Goal: Book appointment/travel/reservation

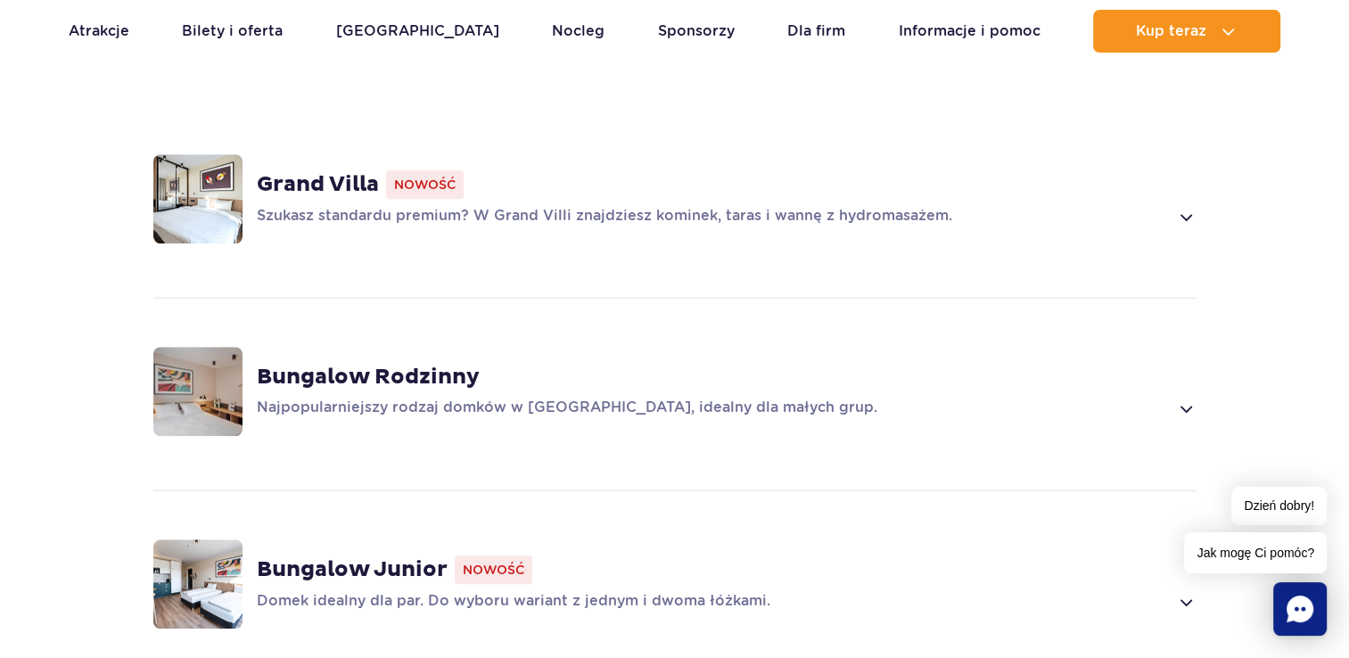
scroll to position [1427, 0]
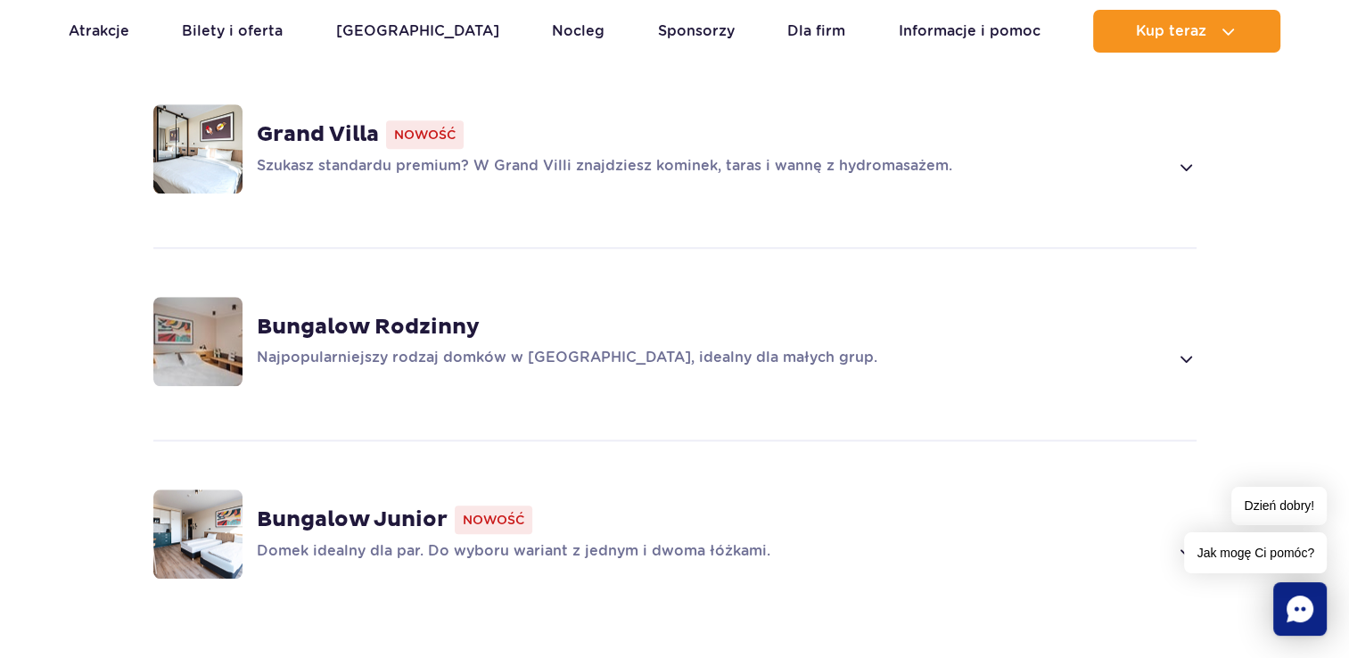
click at [1184, 165] on span at bounding box center [1185, 166] width 21 height 21
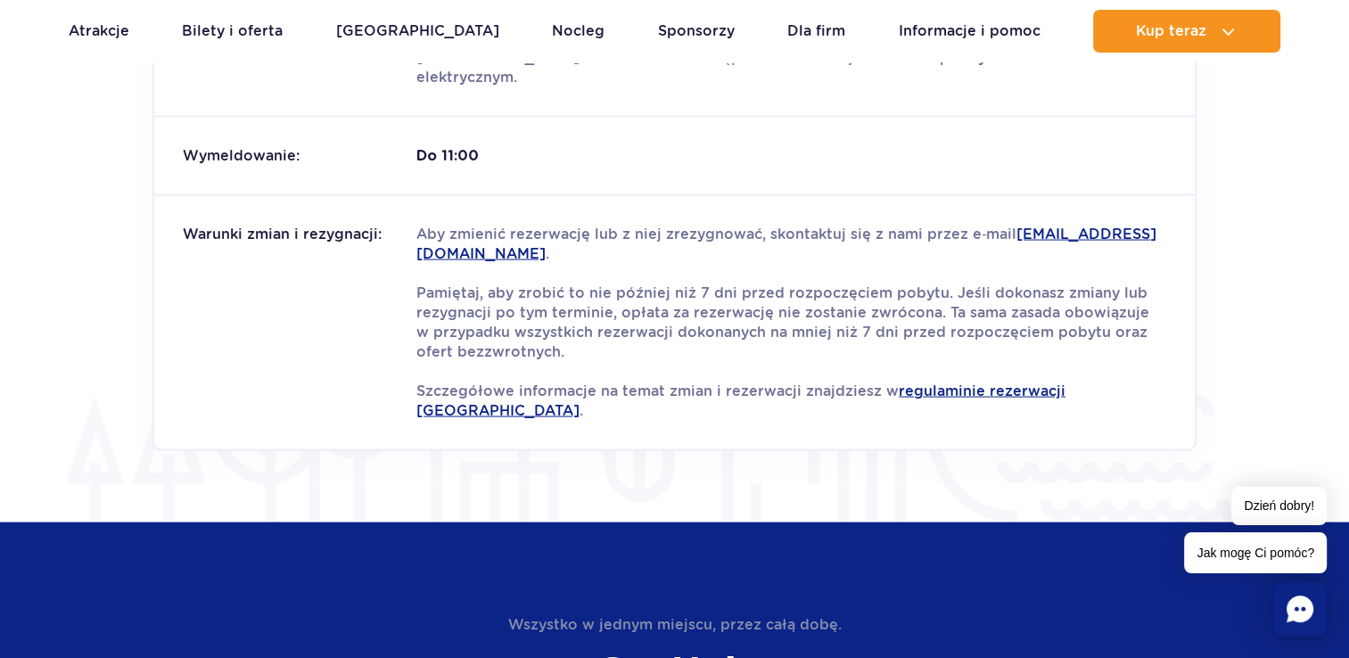
scroll to position [2468, 0]
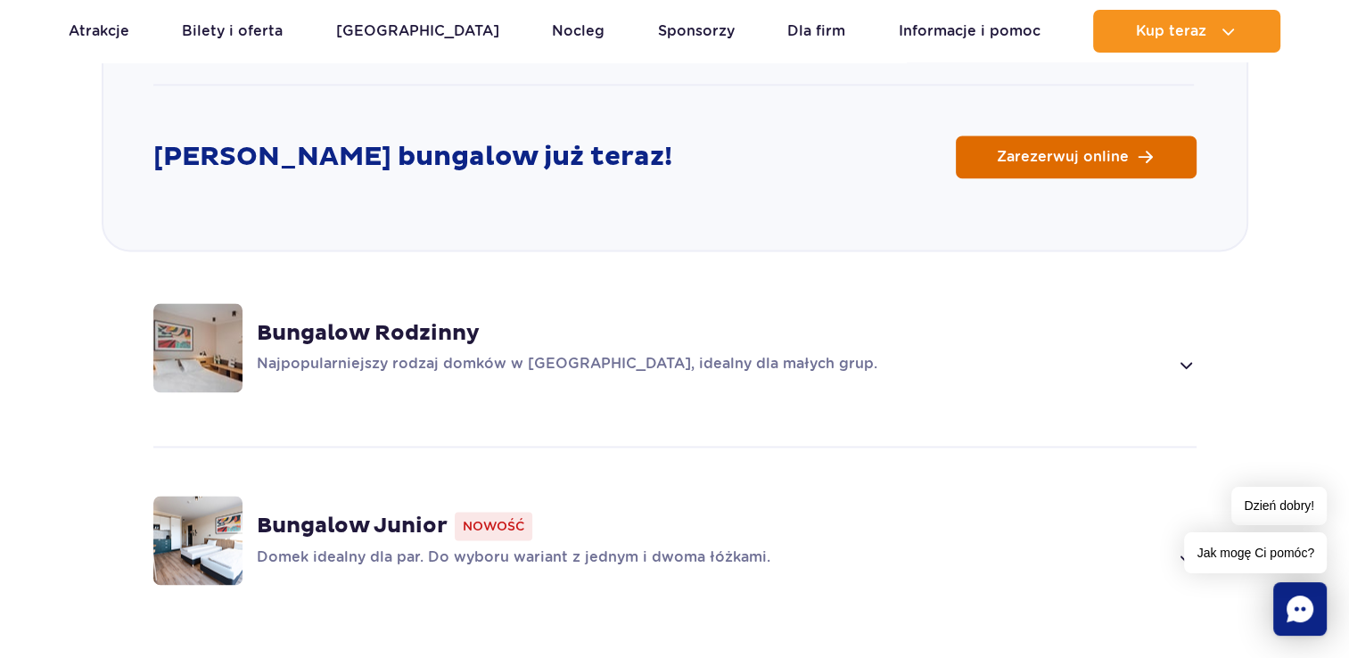
click at [1129, 160] on link "Zarezerwuj online" at bounding box center [1076, 157] width 241 height 43
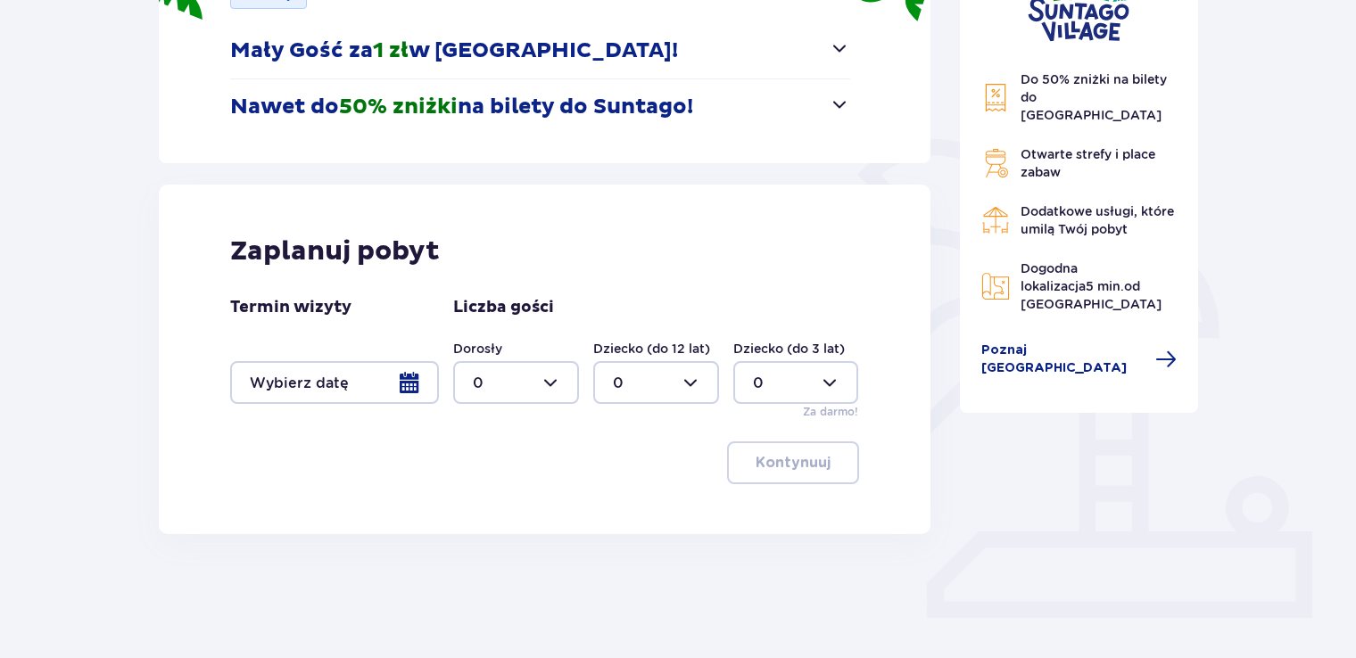
scroll to position [332, 0]
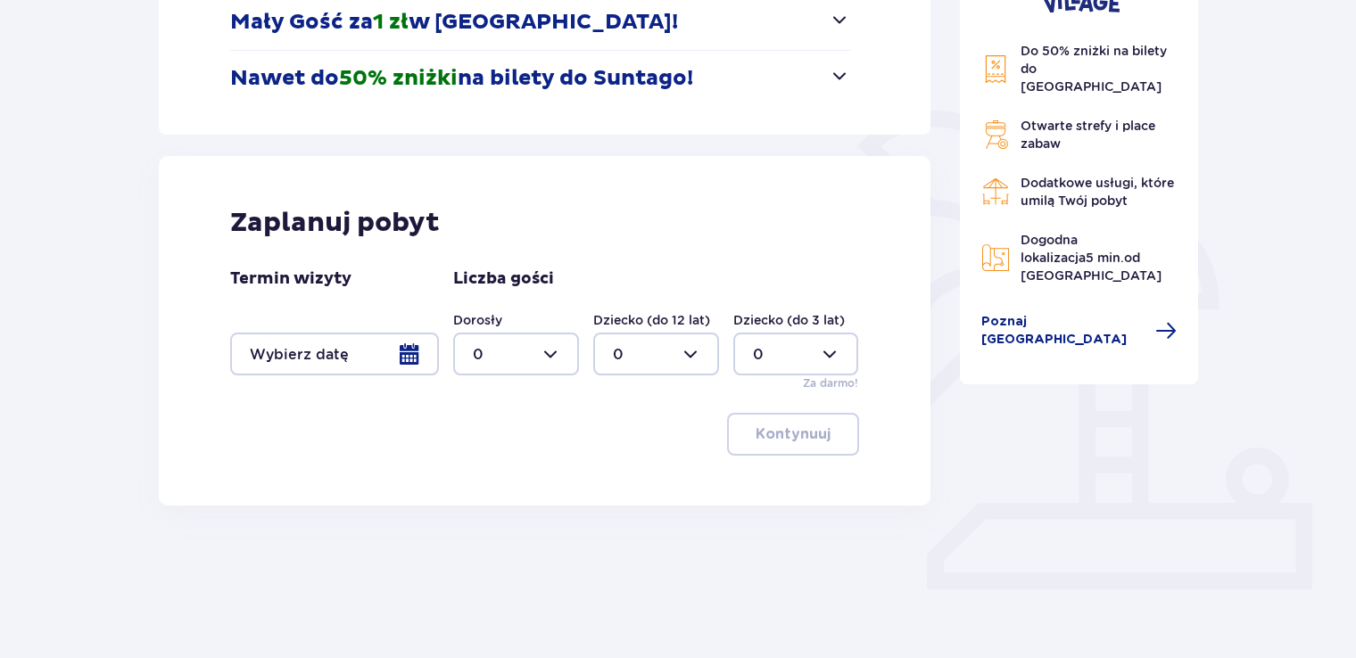
click at [410, 344] on div at bounding box center [334, 354] width 209 height 43
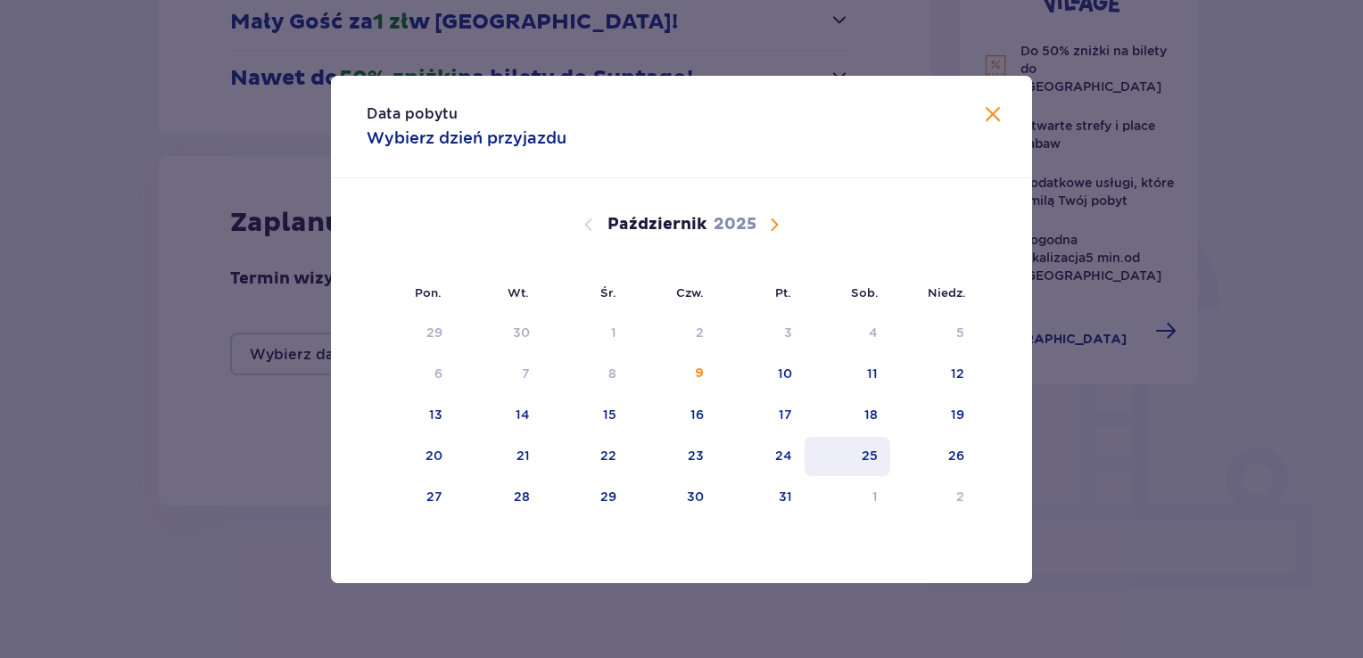
click at [871, 443] on div "25" at bounding box center [847, 456] width 87 height 39
click at [951, 450] on div "26" at bounding box center [956, 456] width 16 height 18
type input "25.10.25 - 26.10.25"
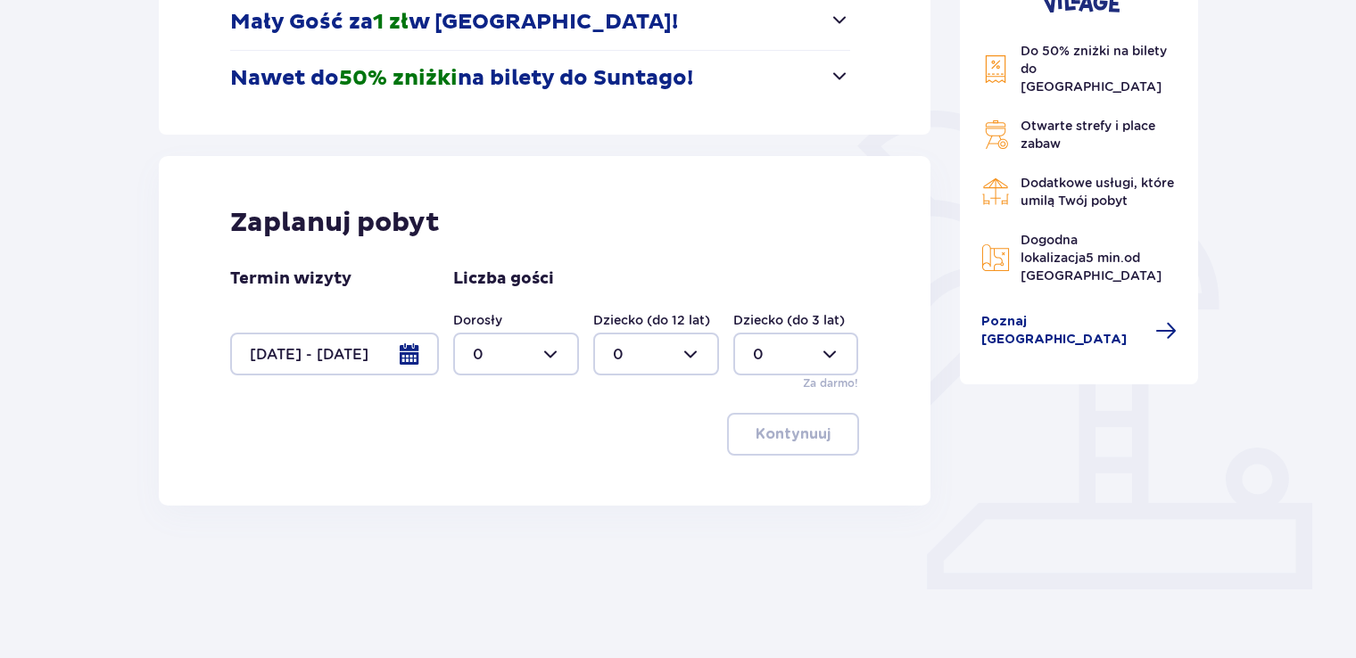
click at [559, 351] on div at bounding box center [516, 354] width 126 height 43
click at [492, 475] on div "2" at bounding box center [516, 484] width 87 height 20
type input "2"
click at [782, 430] on p "Kontynuuj" at bounding box center [792, 435] width 75 height 20
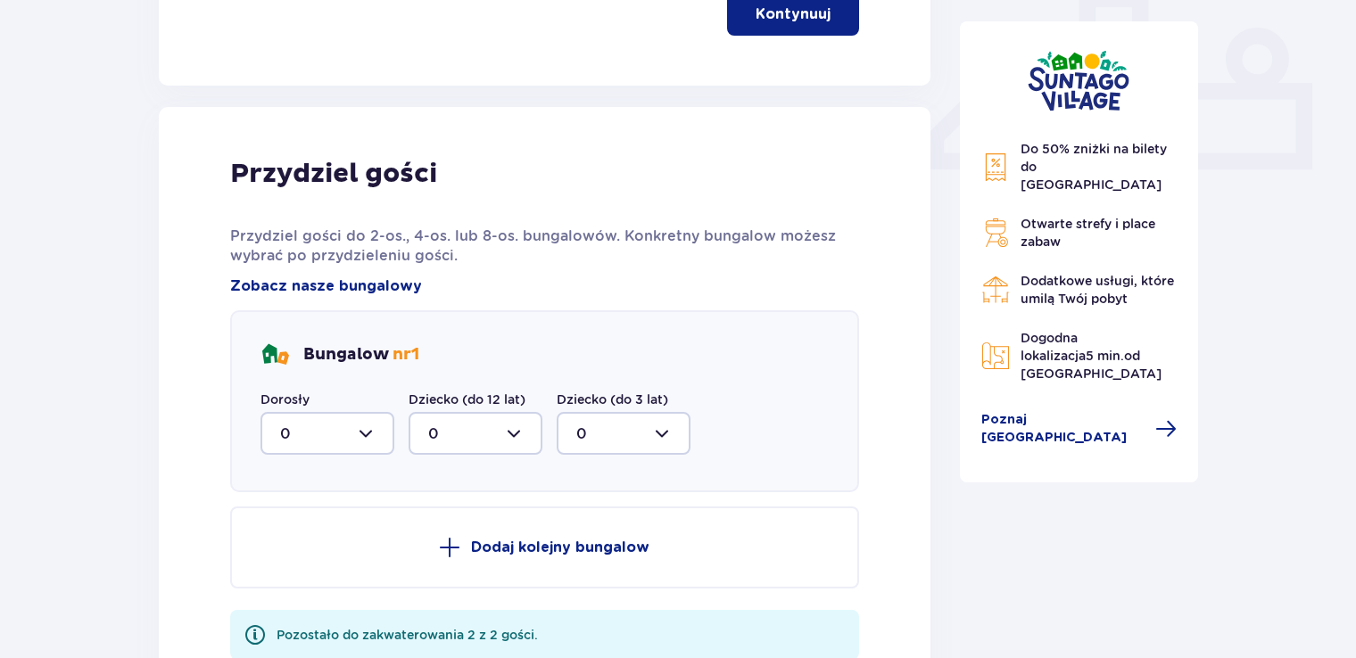
scroll to position [705, 0]
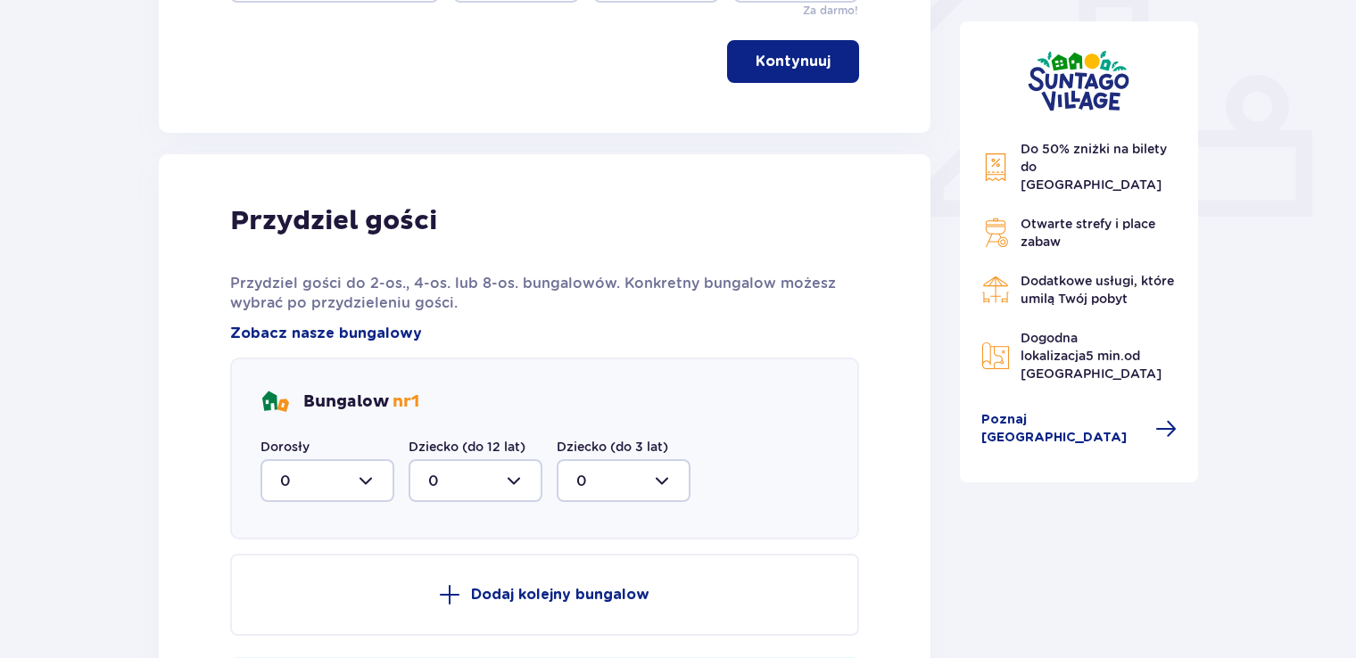
click at [368, 487] on div at bounding box center [327, 480] width 134 height 43
click at [303, 600] on div "2" at bounding box center [327, 610] width 95 height 20
type input "2"
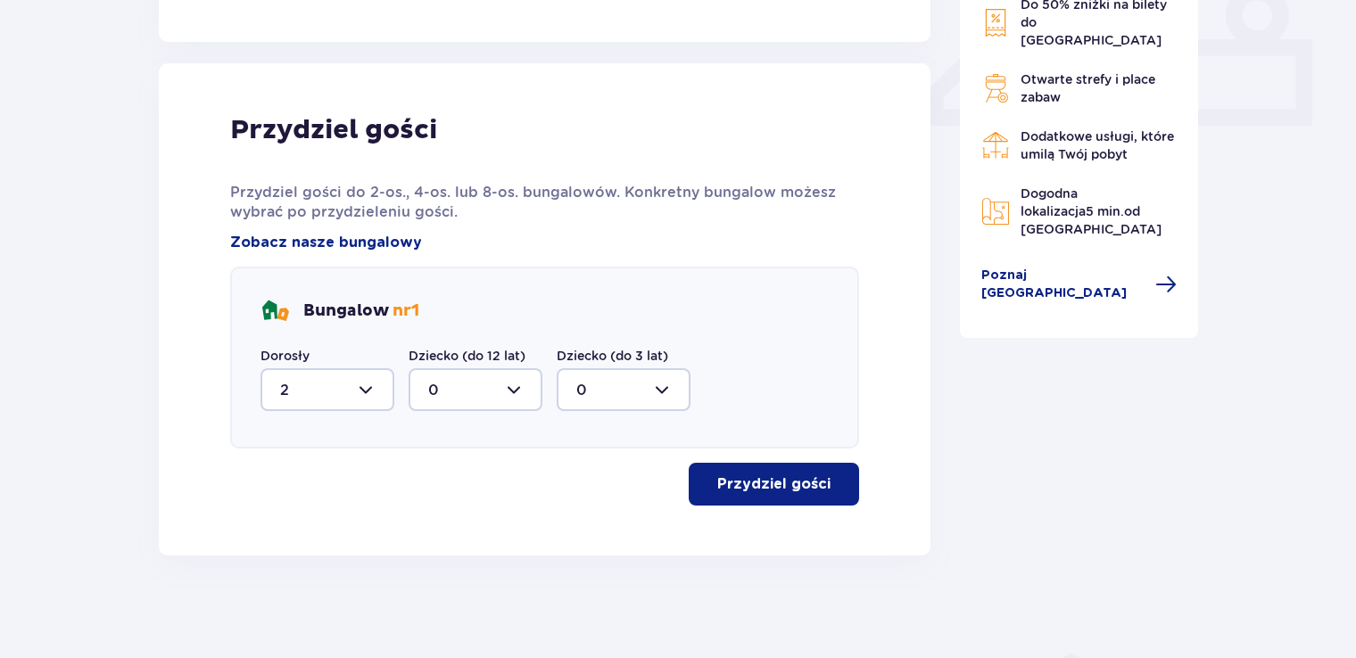
scroll to position [798, 0]
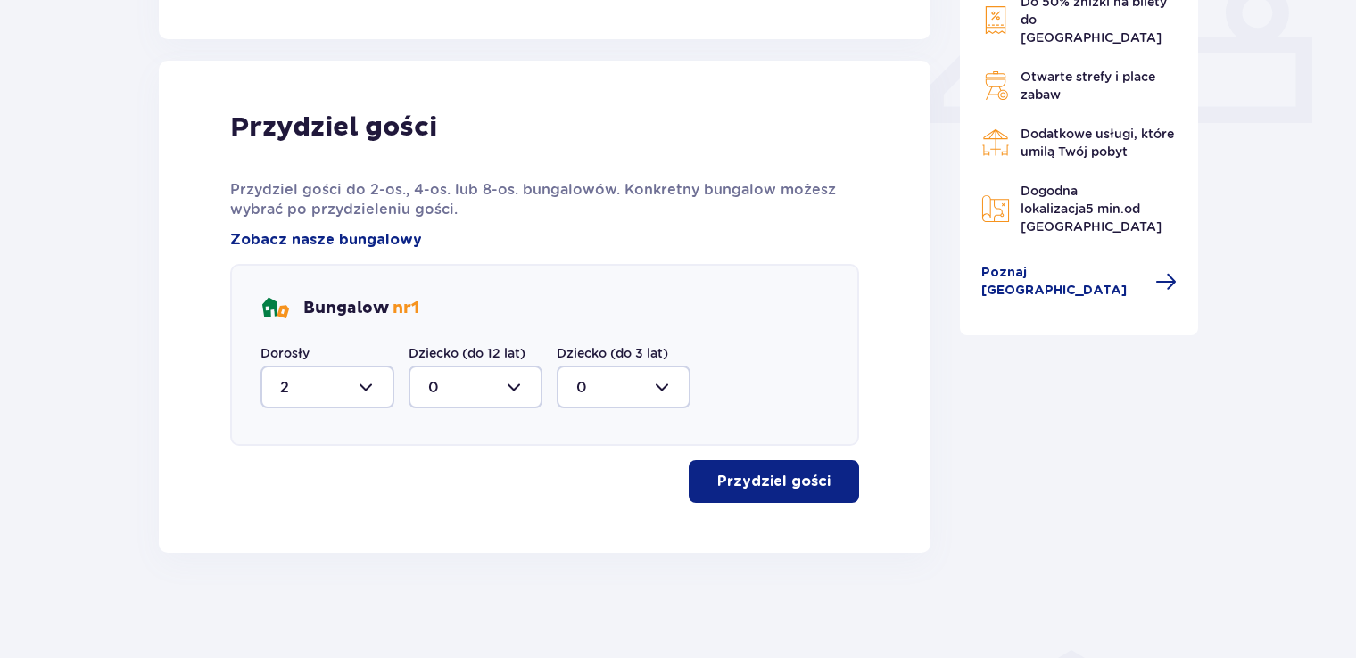
click at [755, 483] on p "Przydziel gości" at bounding box center [773, 482] width 113 height 20
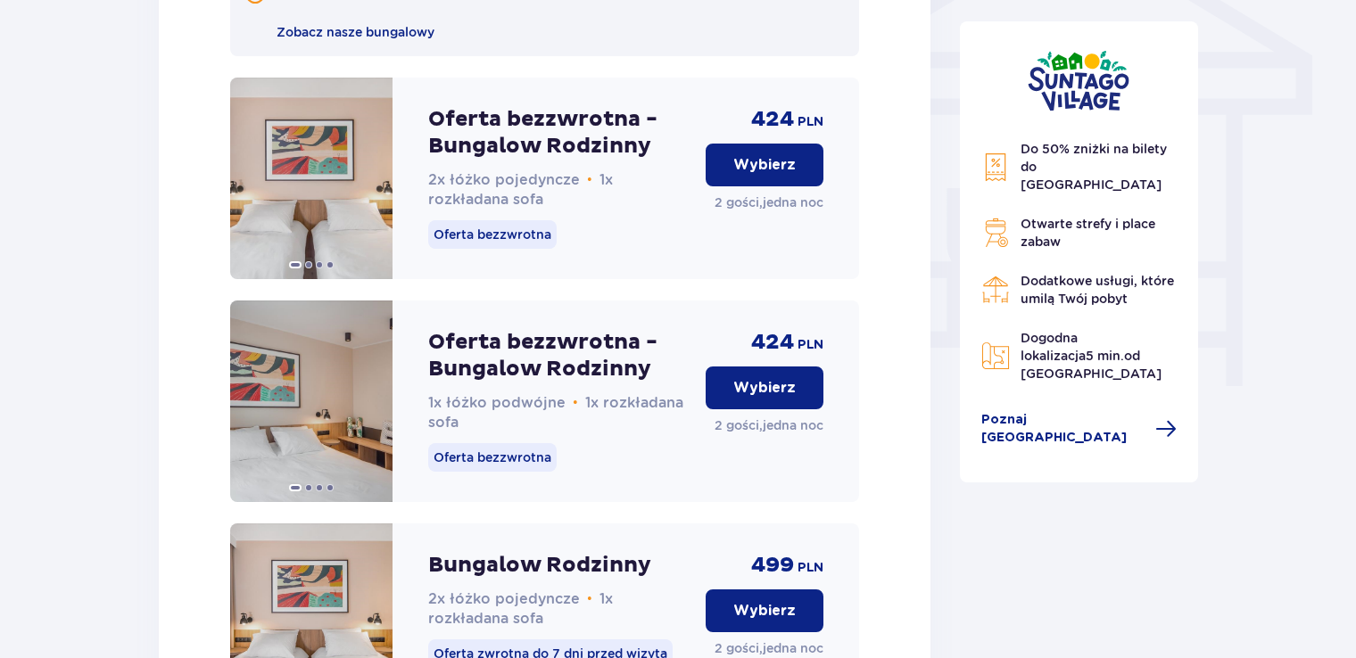
scroll to position [1617, 0]
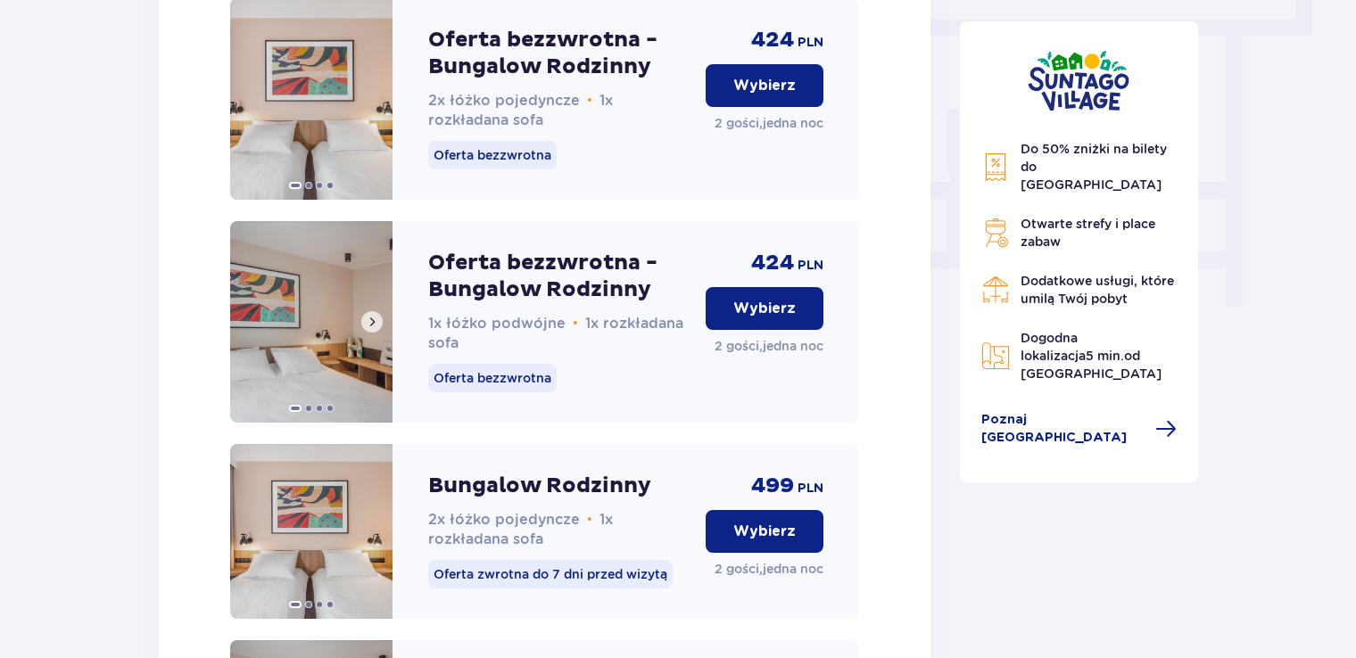
click at [375, 329] on span at bounding box center [372, 322] width 14 height 14
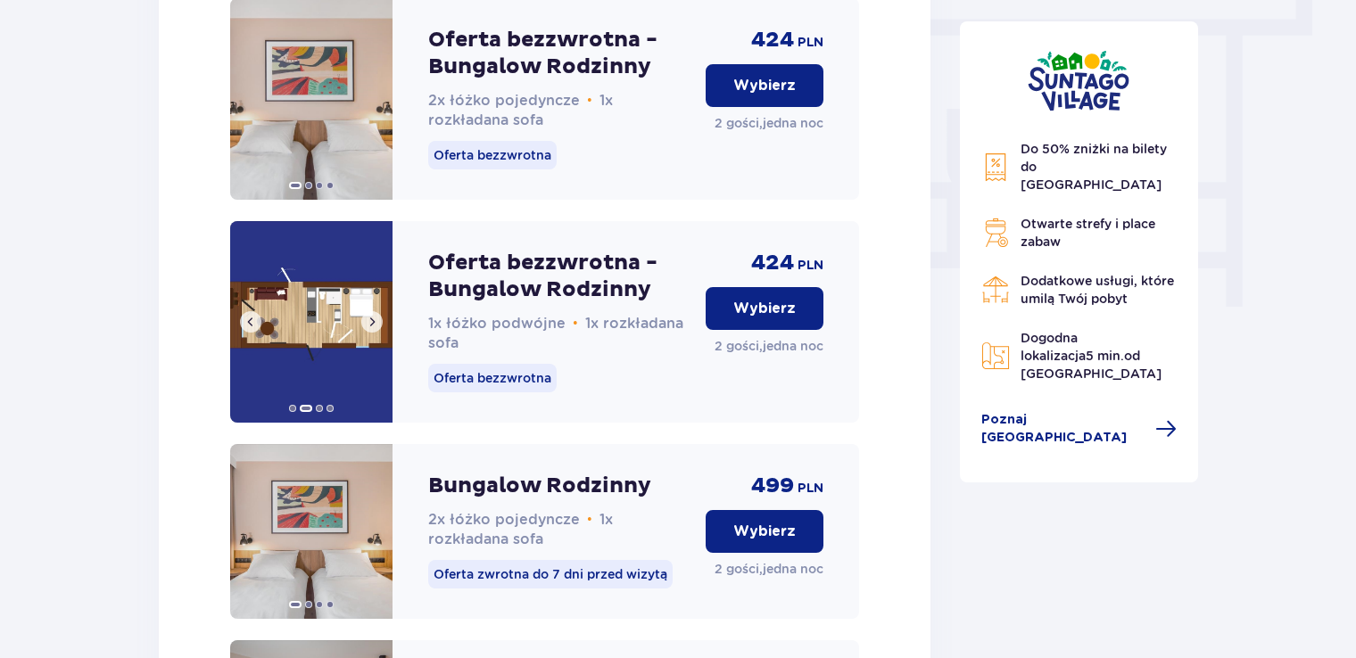
click at [375, 329] on span at bounding box center [372, 322] width 14 height 14
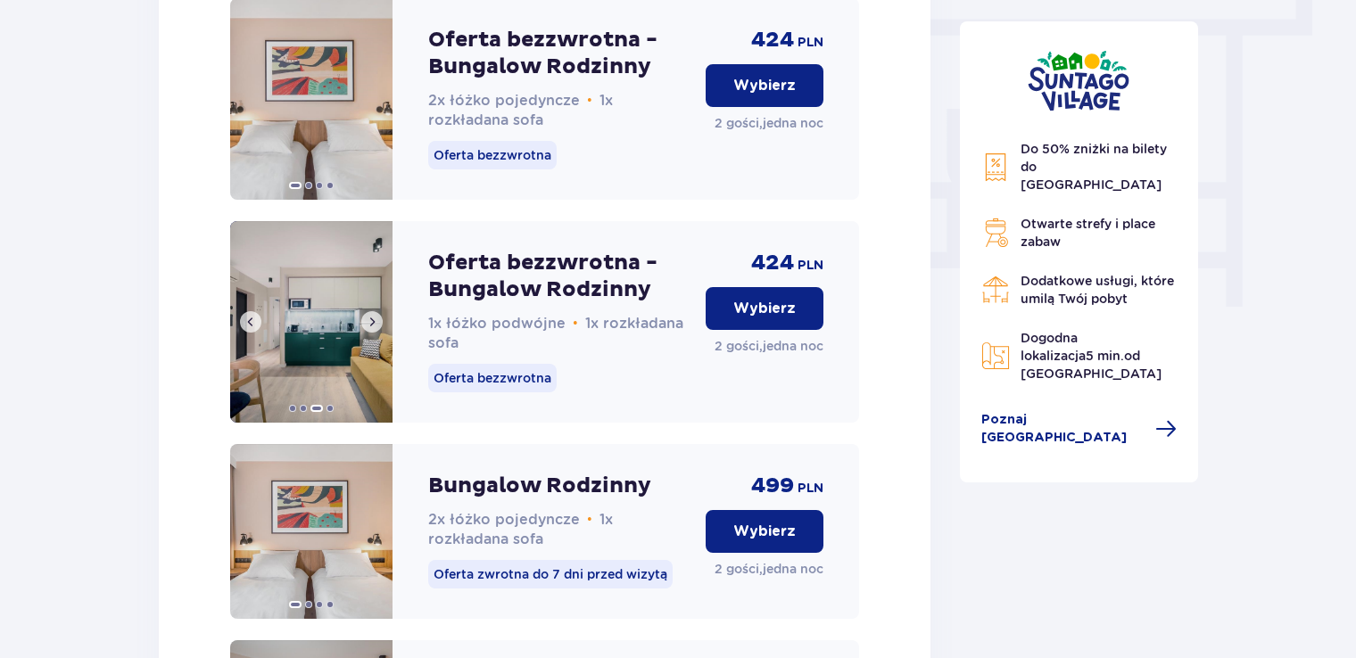
click at [375, 329] on span at bounding box center [372, 322] width 14 height 14
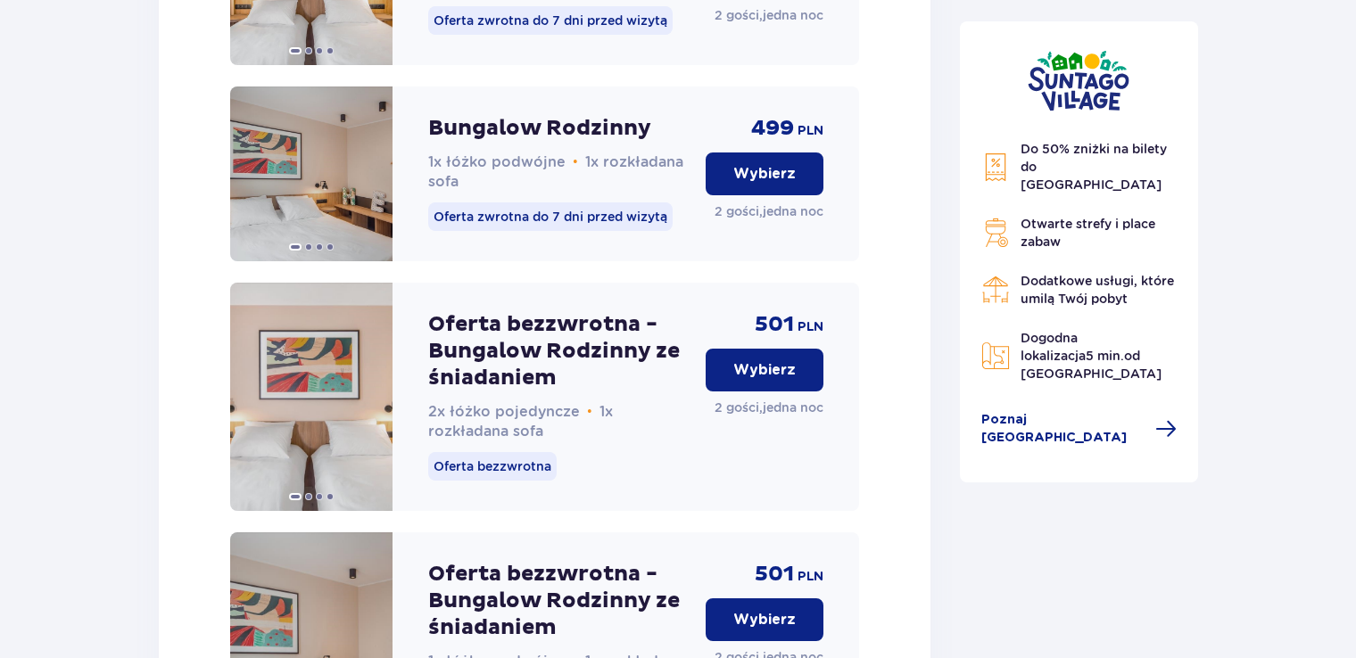
scroll to position [0, 0]
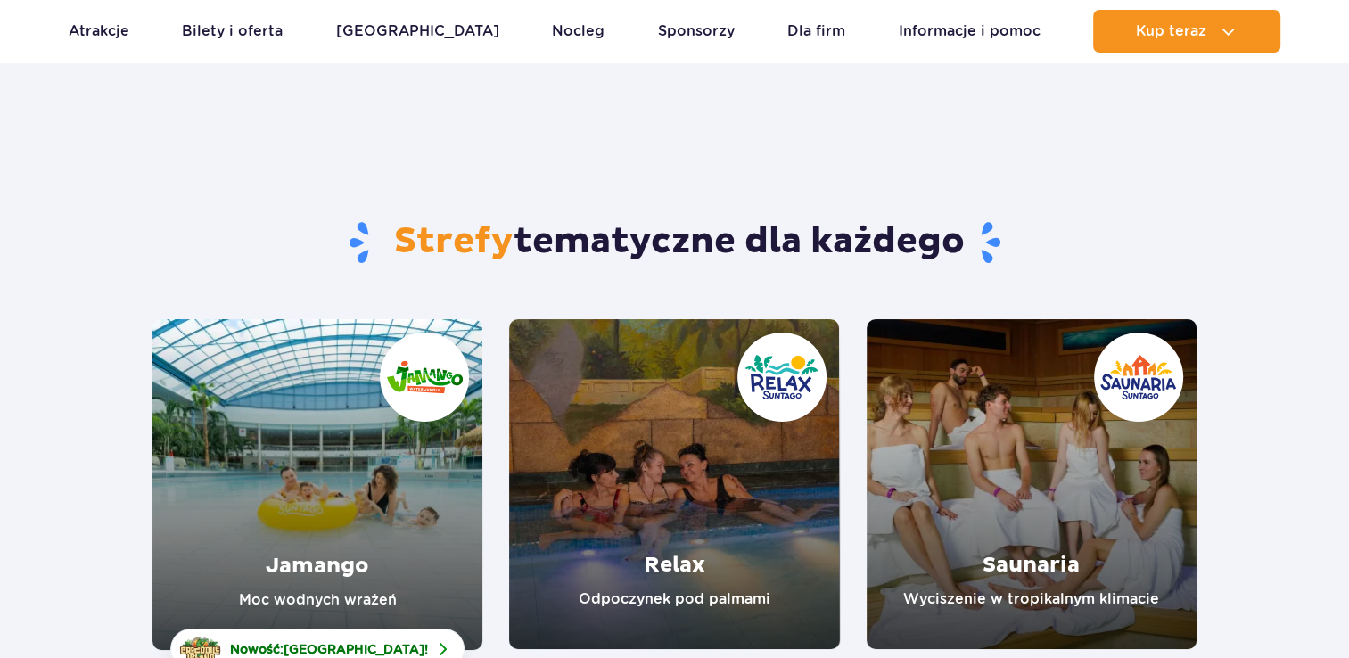
scroll to position [178, 0]
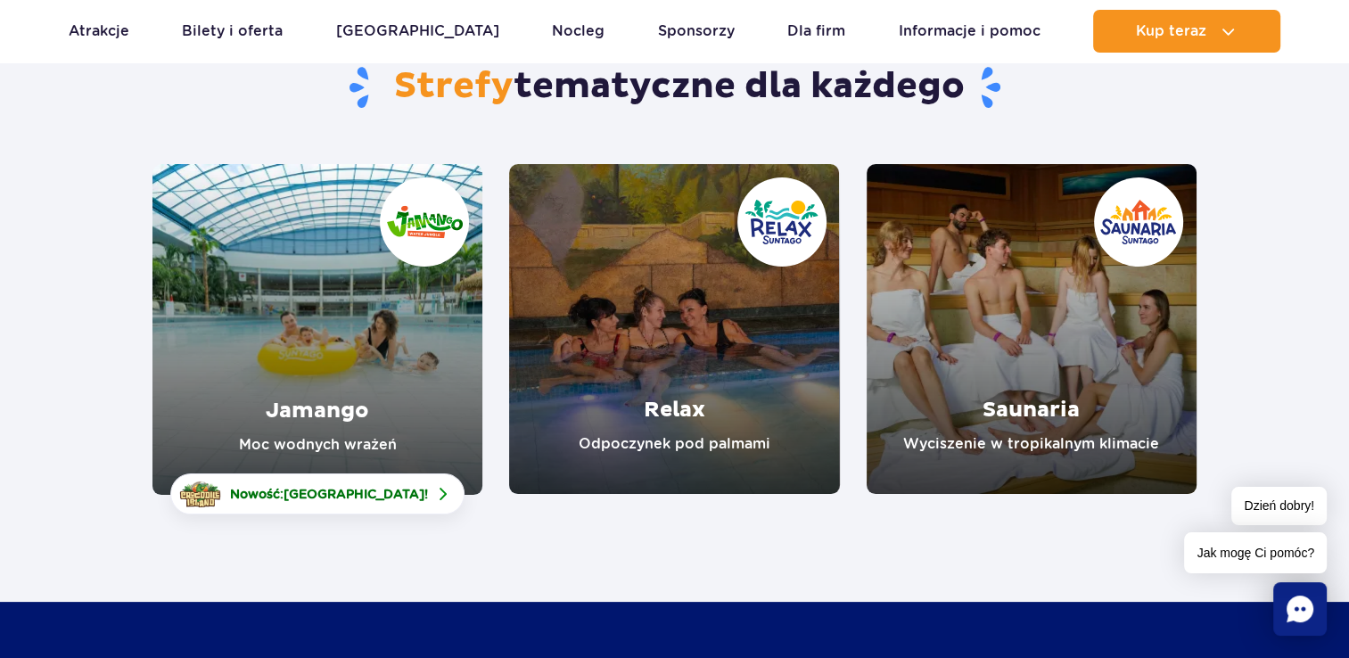
click at [672, 447] on link "Relax" at bounding box center [674, 329] width 330 height 330
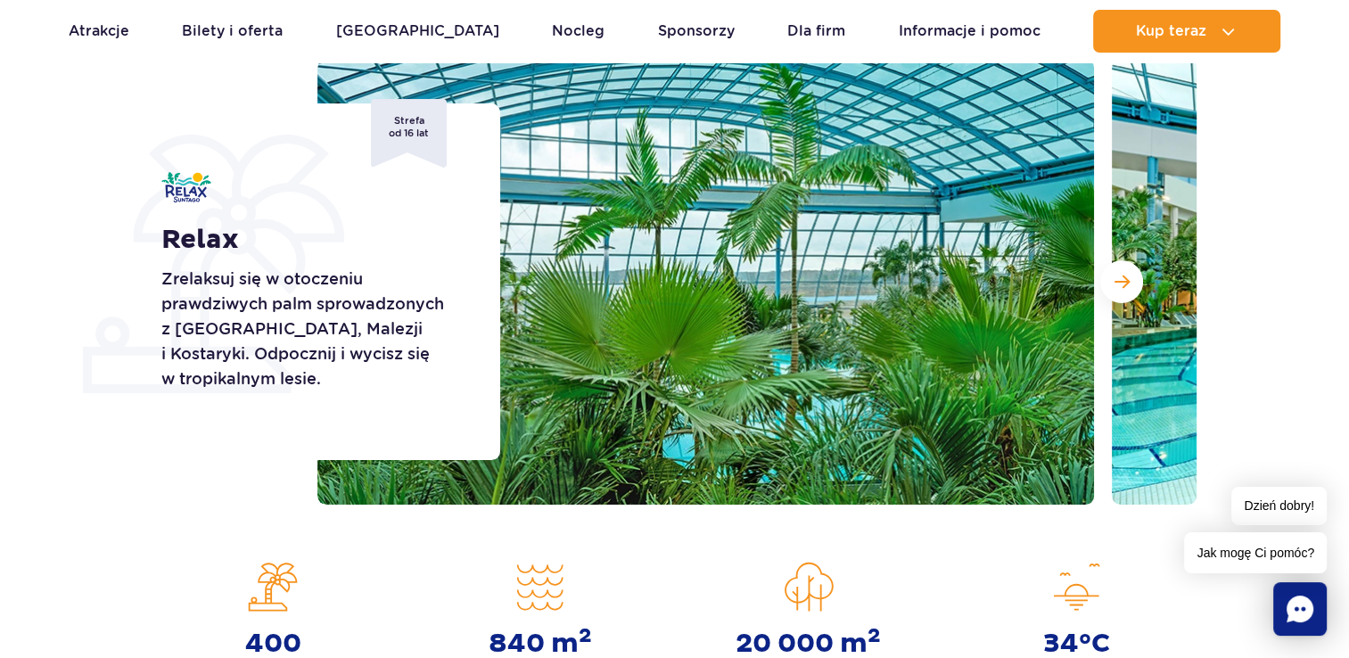
scroll to position [178, 0]
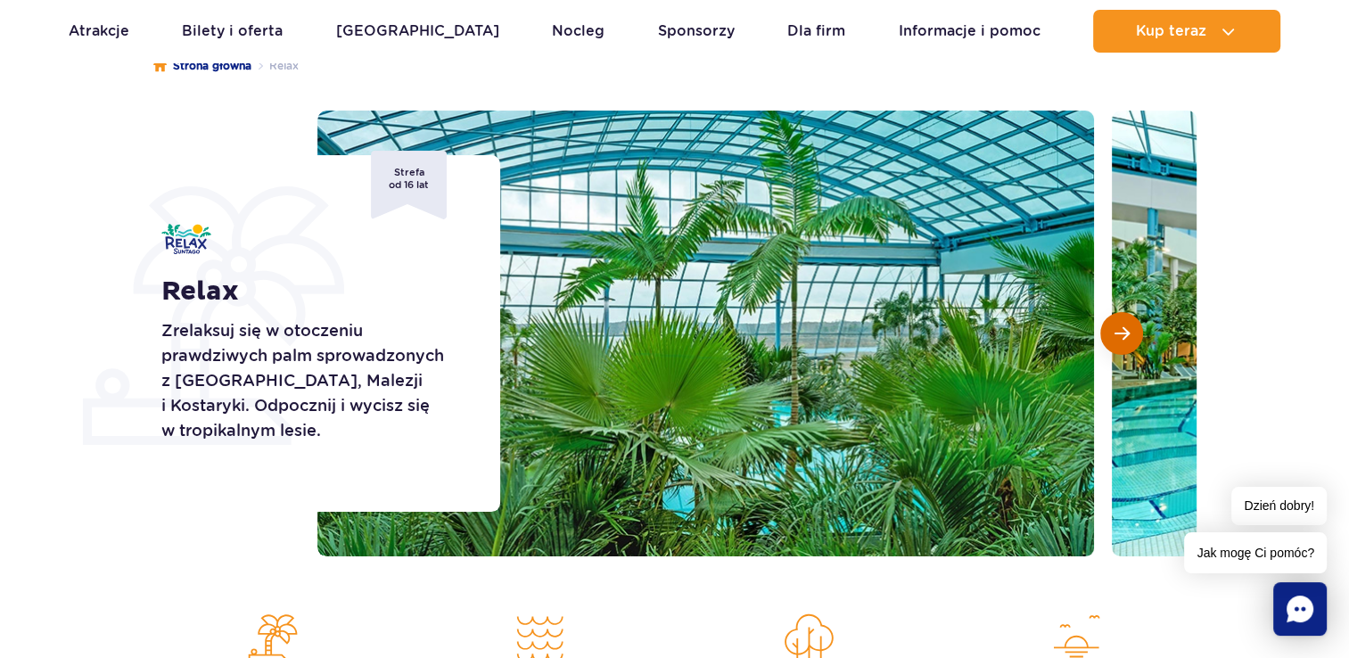
click at [1126, 326] on span "Następny slajd" at bounding box center [1122, 334] width 15 height 16
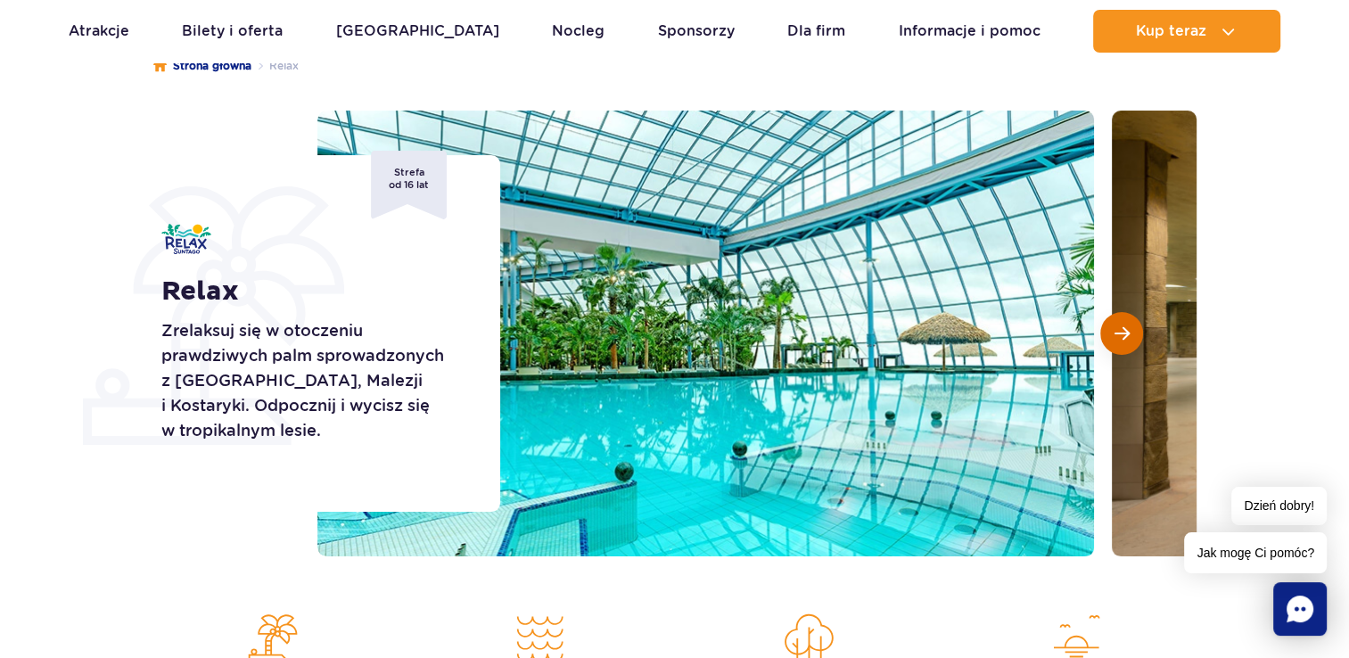
click at [1126, 326] on span "Następny slajd" at bounding box center [1122, 334] width 15 height 16
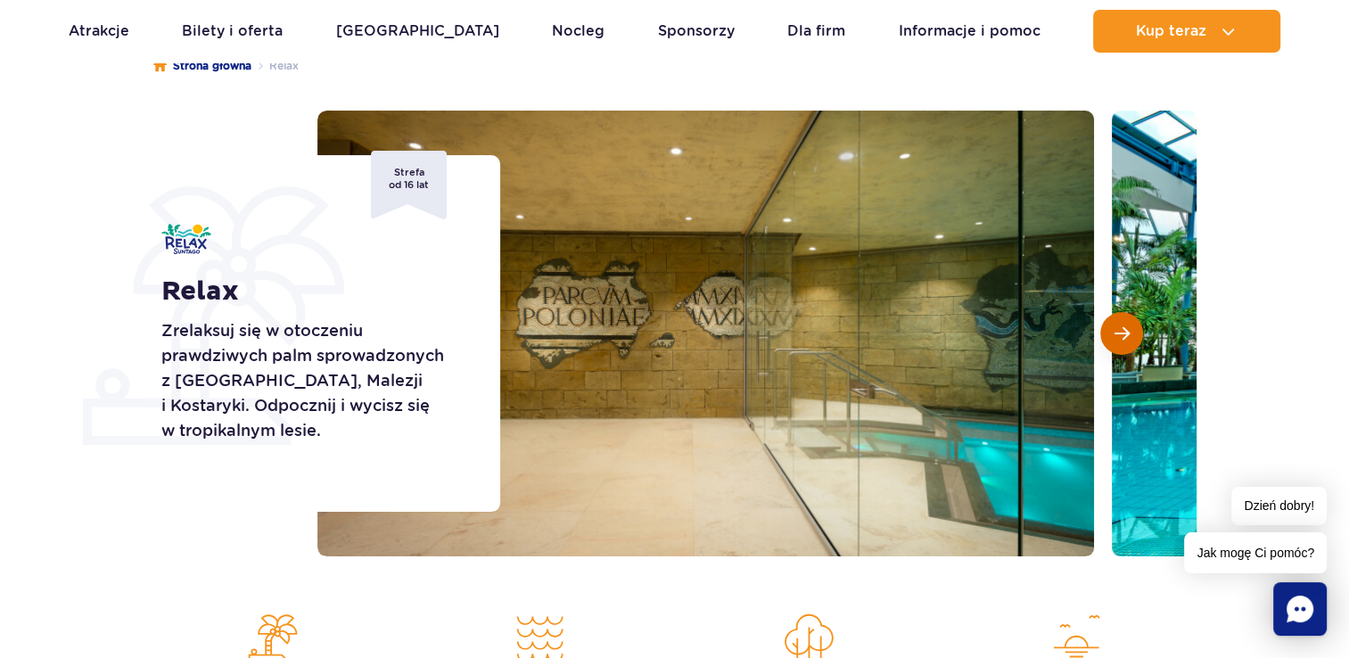
click at [1126, 326] on span "Następny slajd" at bounding box center [1122, 334] width 15 height 16
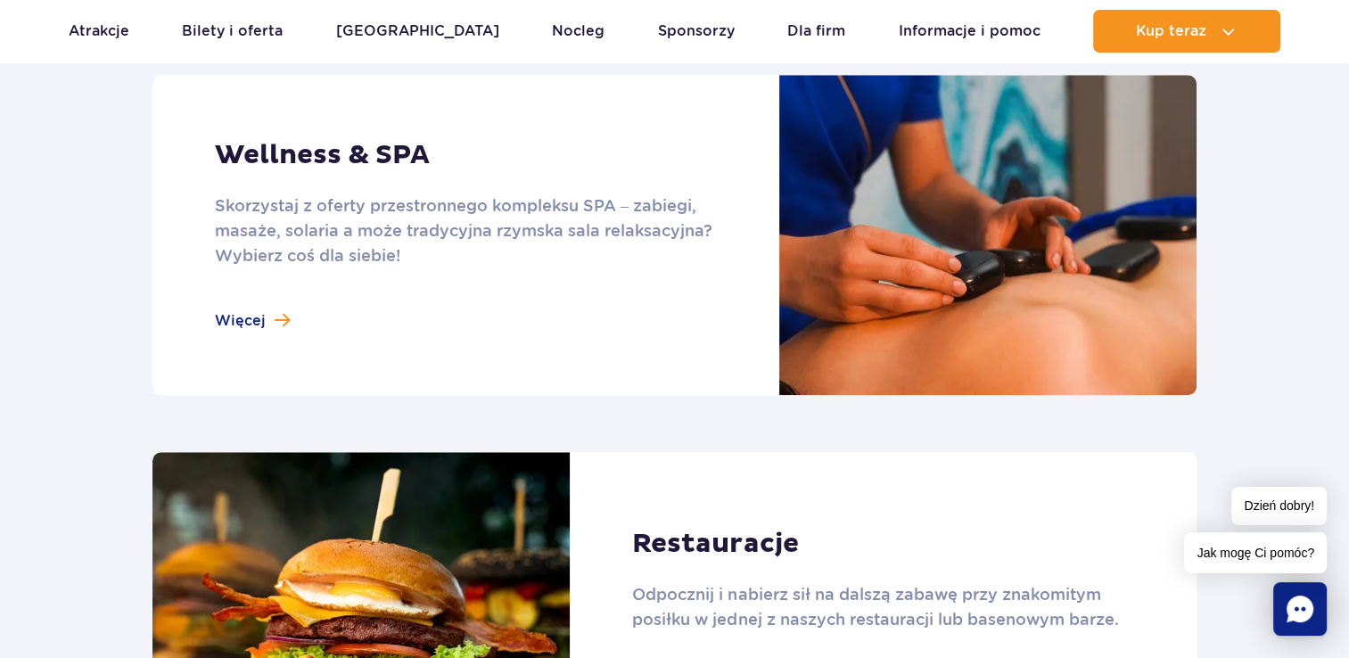
scroll to position [1605, 0]
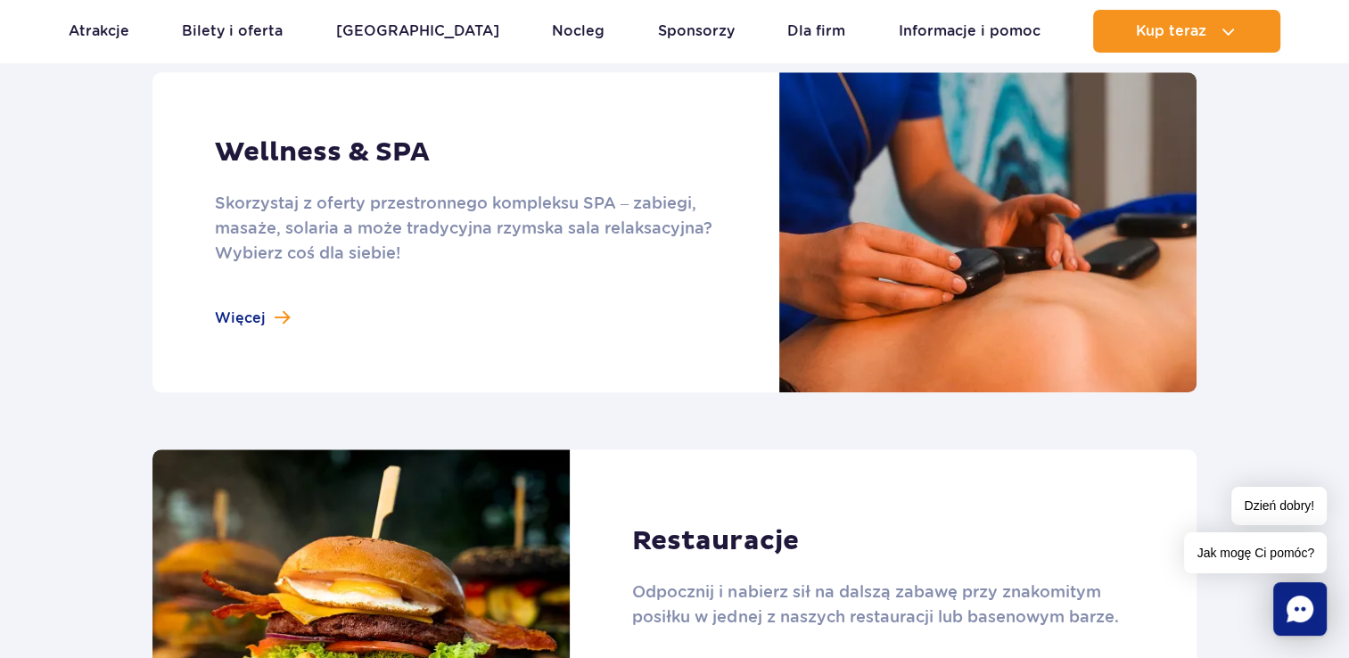
click at [264, 319] on link at bounding box center [675, 232] width 1044 height 320
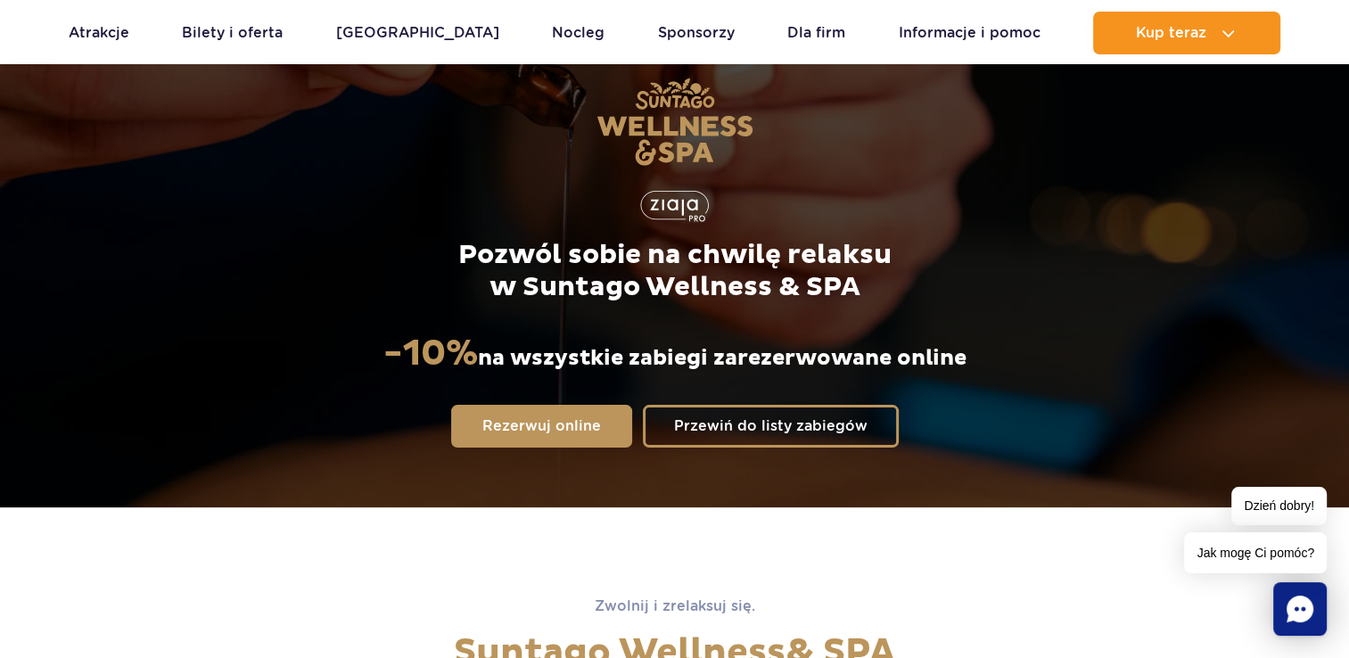
scroll to position [357, 0]
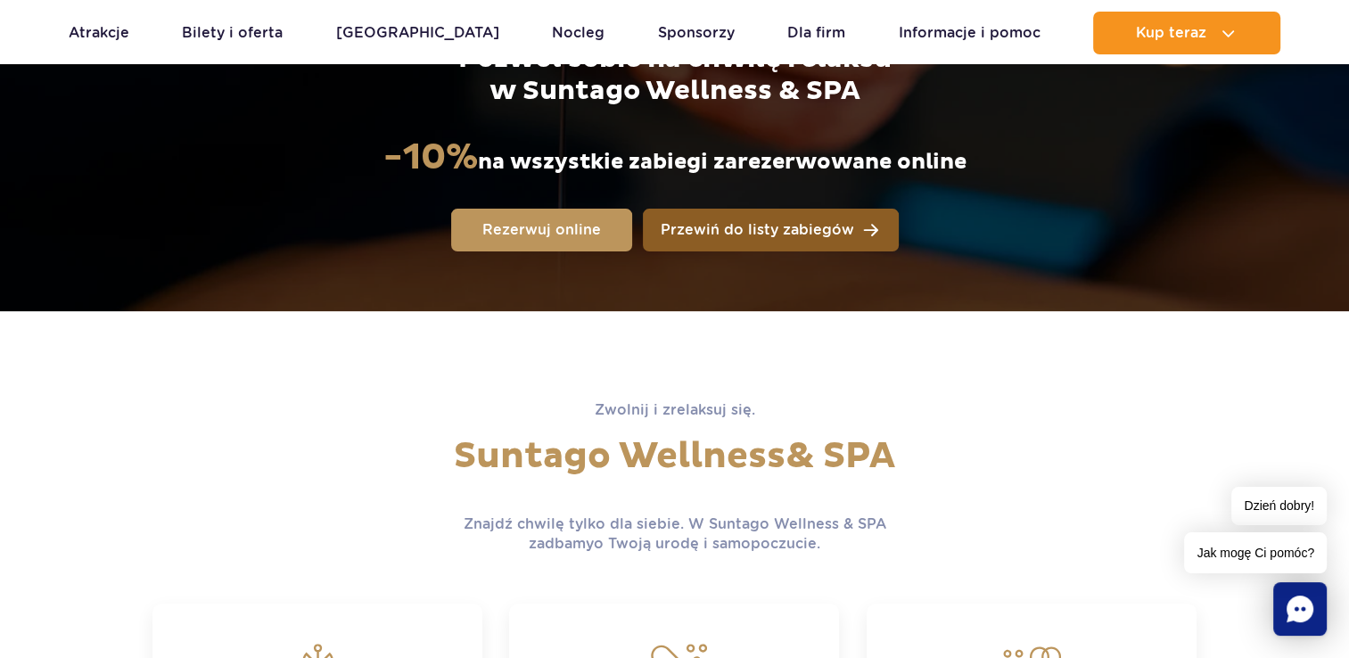
click at [757, 227] on span "Przewiń do listy zabiegów" at bounding box center [758, 230] width 194 height 14
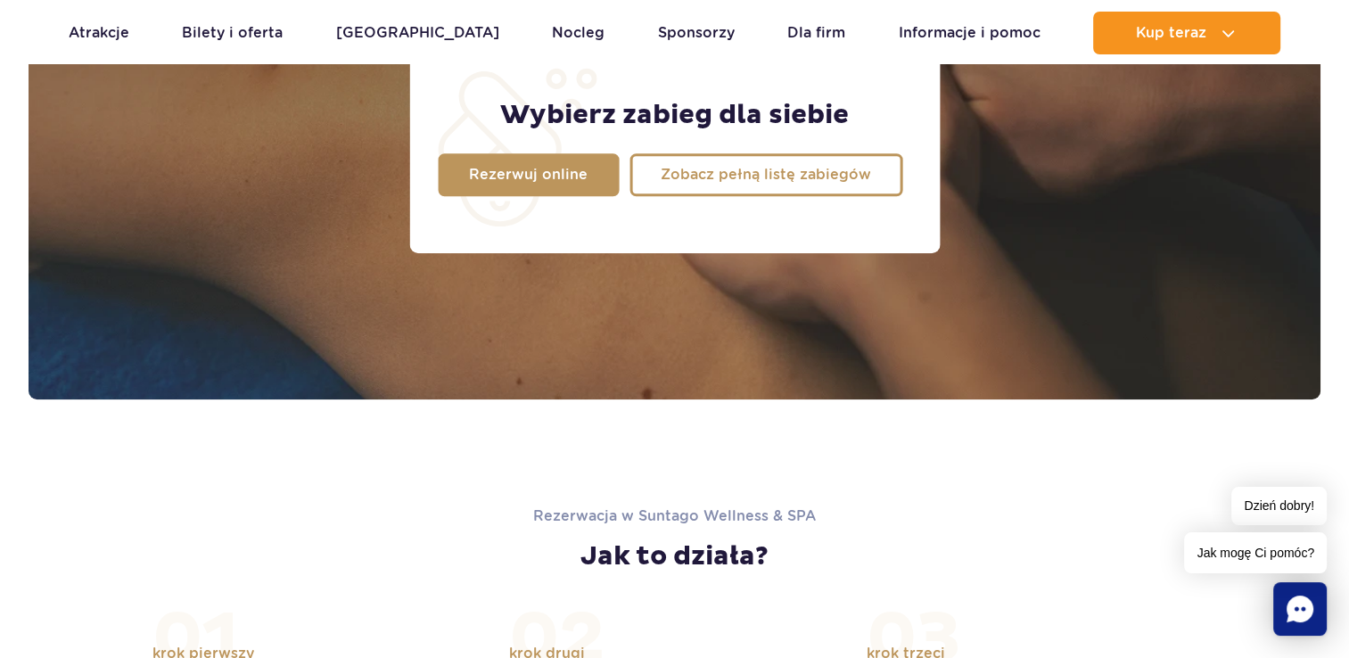
scroll to position [1584, 0]
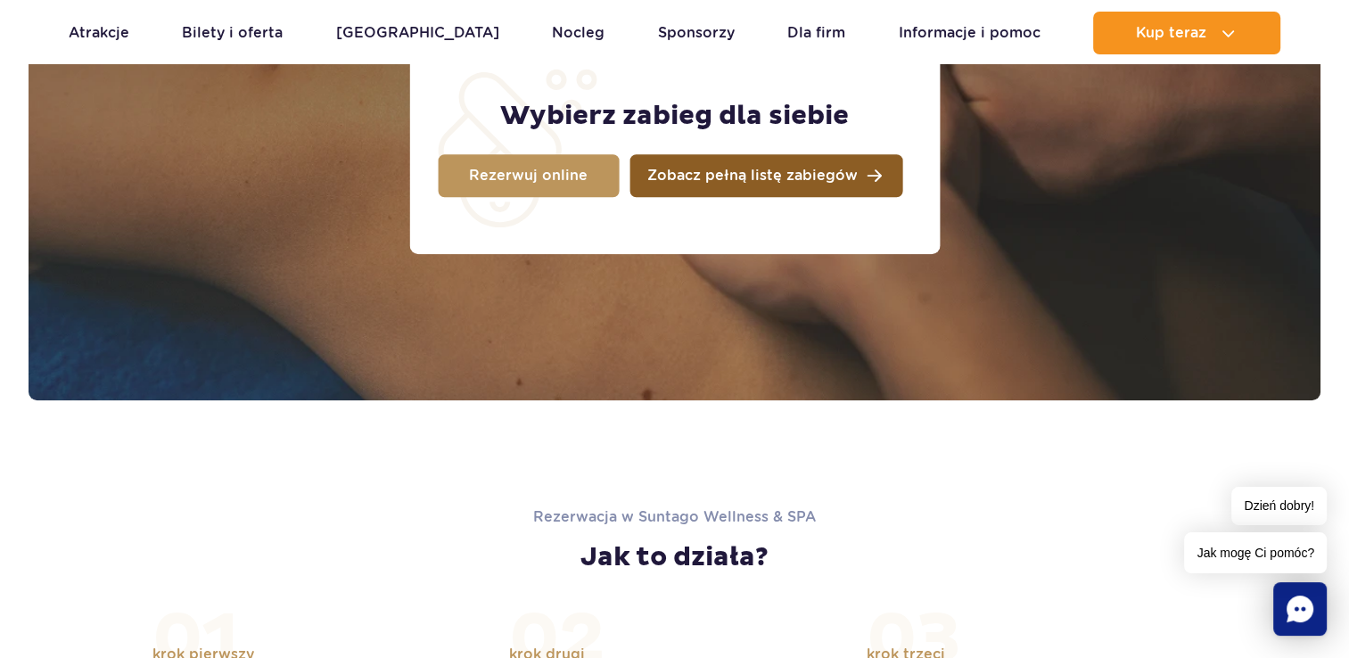
click at [800, 170] on span "Zobacz pełną listę zabiegów" at bounding box center [753, 176] width 210 height 14
